Goal: Task Accomplishment & Management: Manage account settings

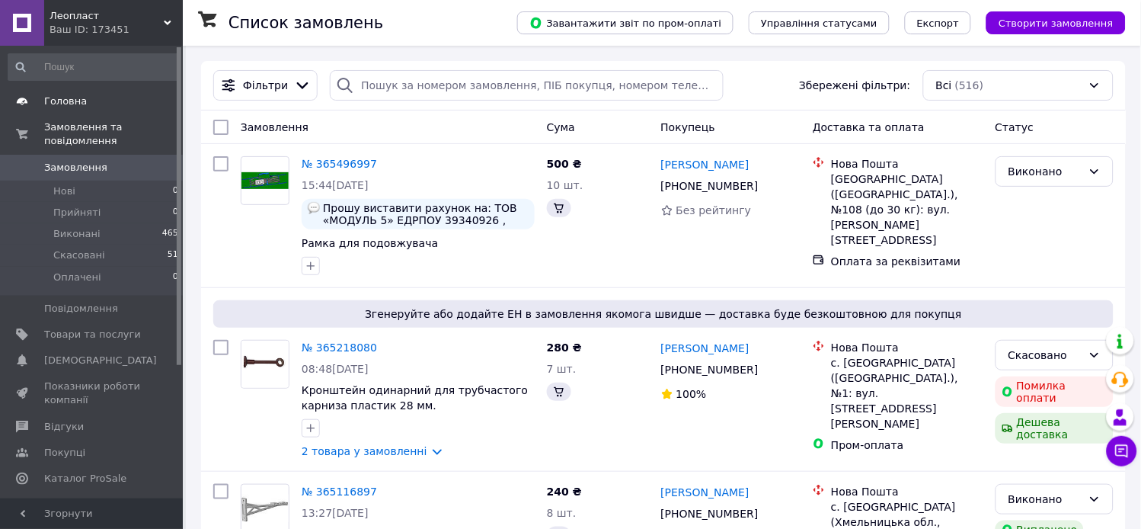
click at [59, 97] on span "Головна" at bounding box center [65, 101] width 43 height 14
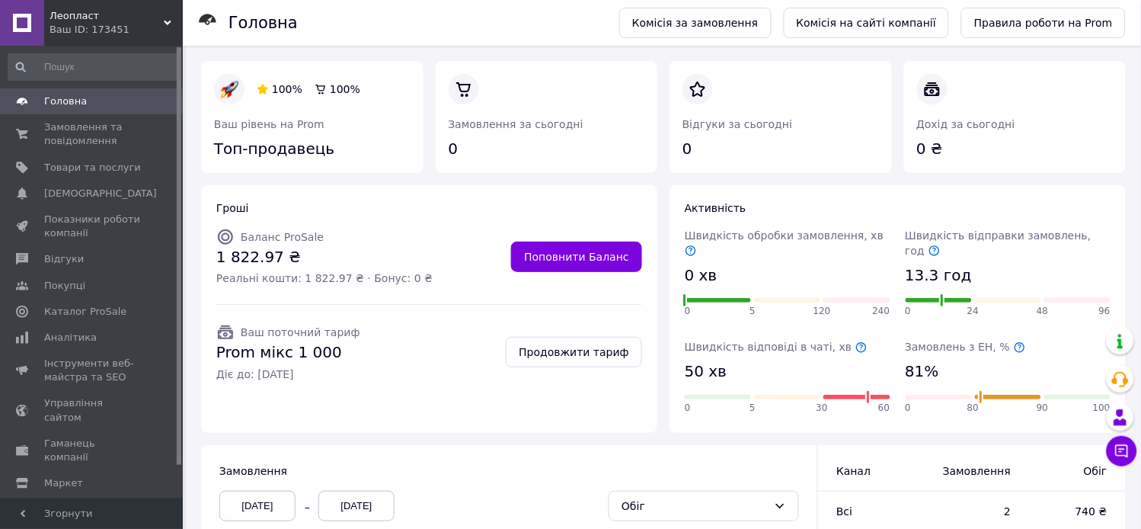
click at [165, 18] on div "Леопласт Ваш ID: 173451" at bounding box center [113, 23] width 139 height 46
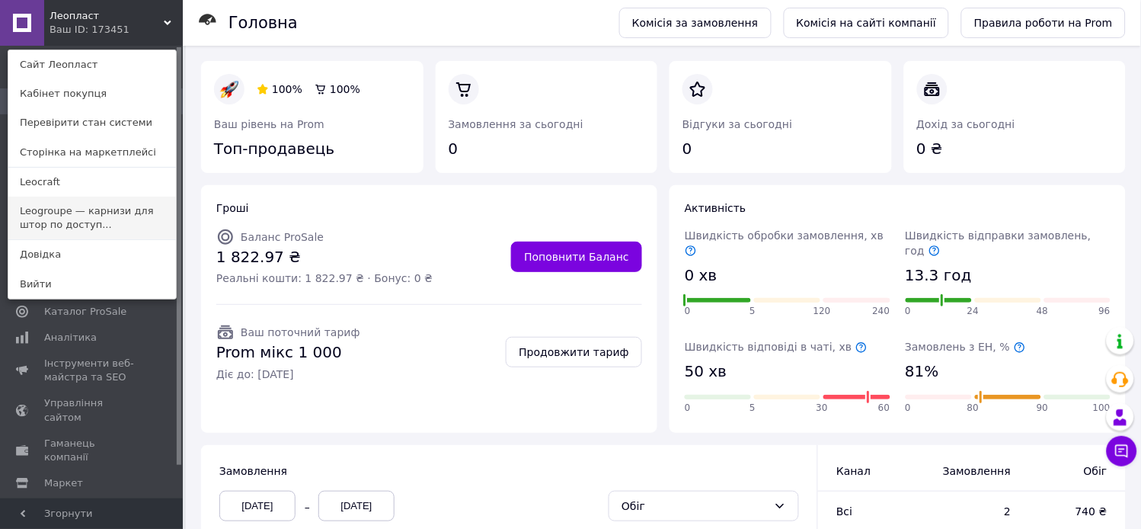
click at [85, 218] on link "Leogroupe — карнизи для штор по доступ..." at bounding box center [92, 218] width 168 height 43
